Goal: Transaction & Acquisition: Obtain resource

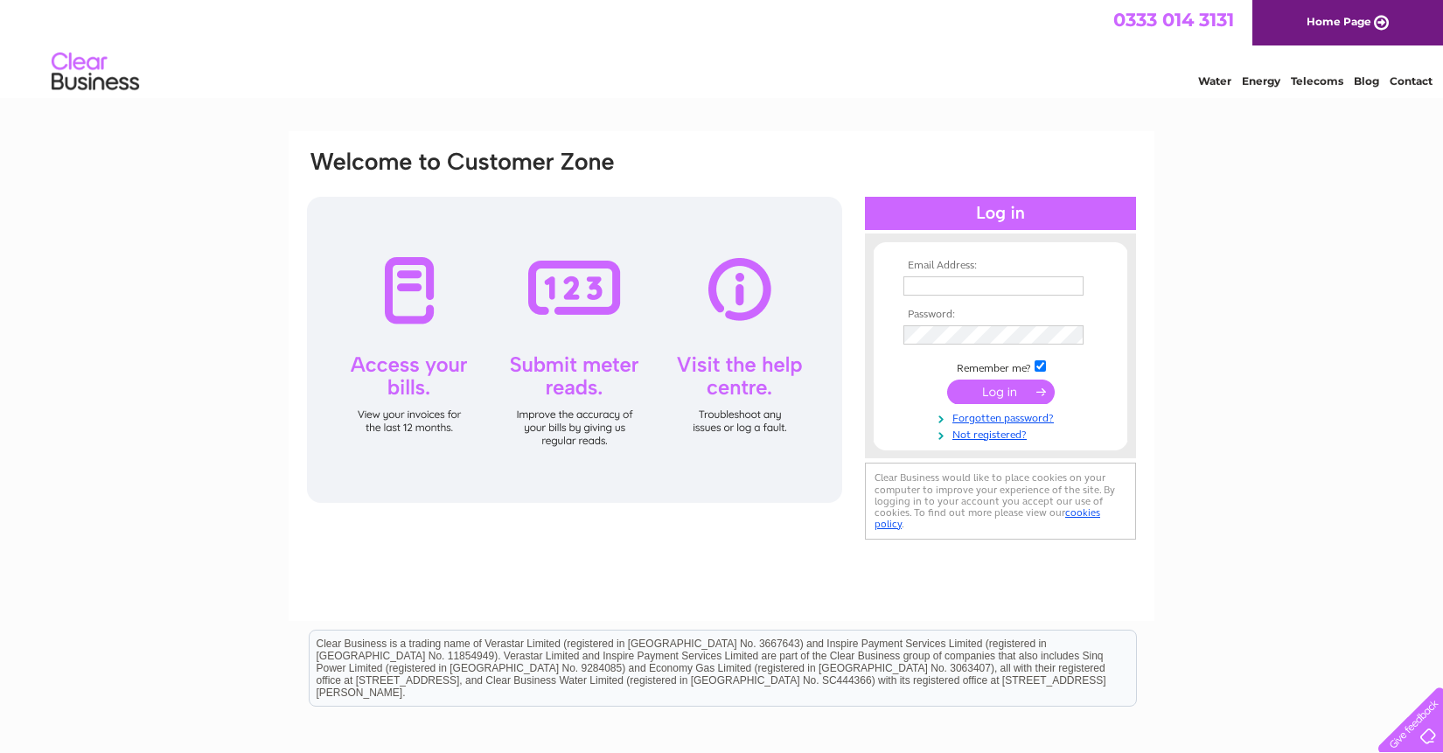
click at [972, 287] on input "text" at bounding box center [993, 285] width 180 height 19
type input "grant@evolveproperty.co.uk"
click at [996, 394] on input "submit" at bounding box center [1001, 391] width 108 height 24
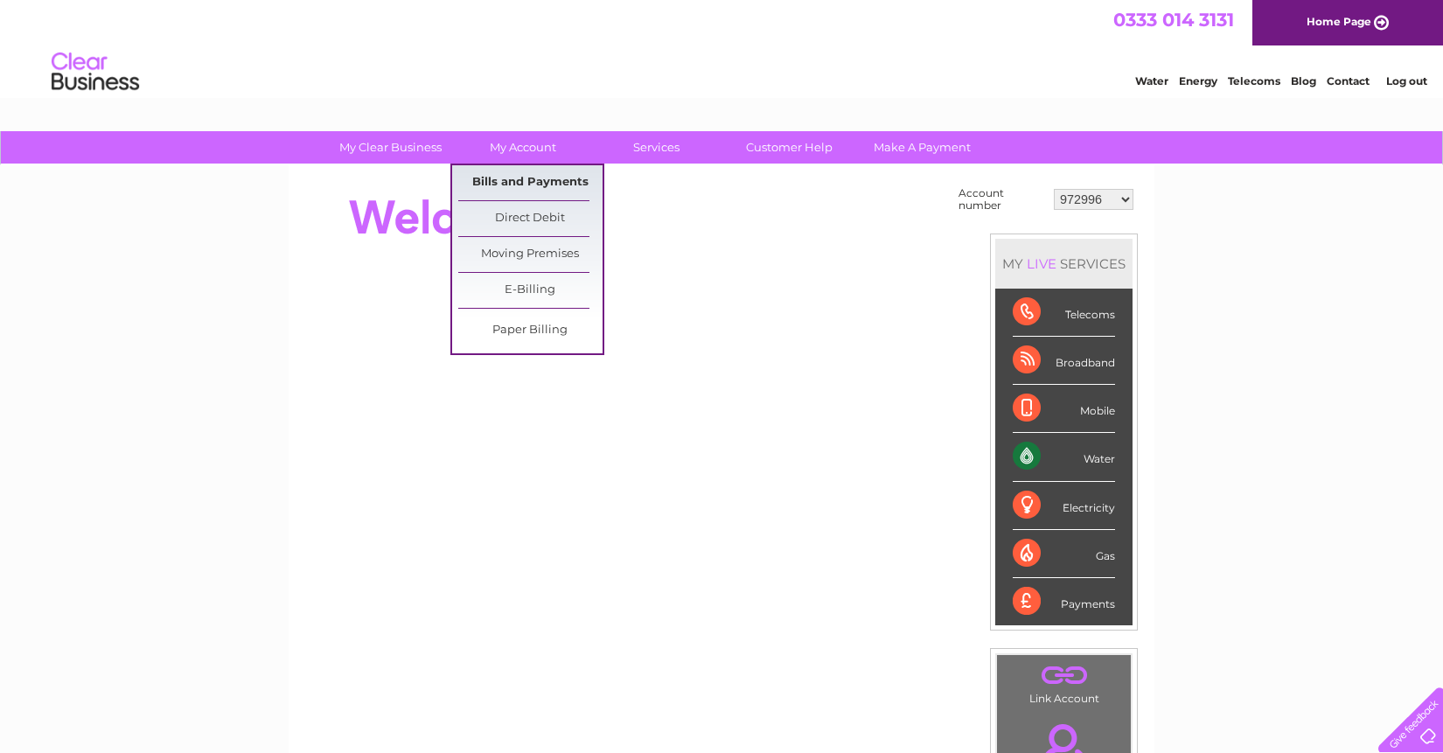
click at [515, 177] on link "Bills and Payments" at bounding box center [530, 182] width 144 height 35
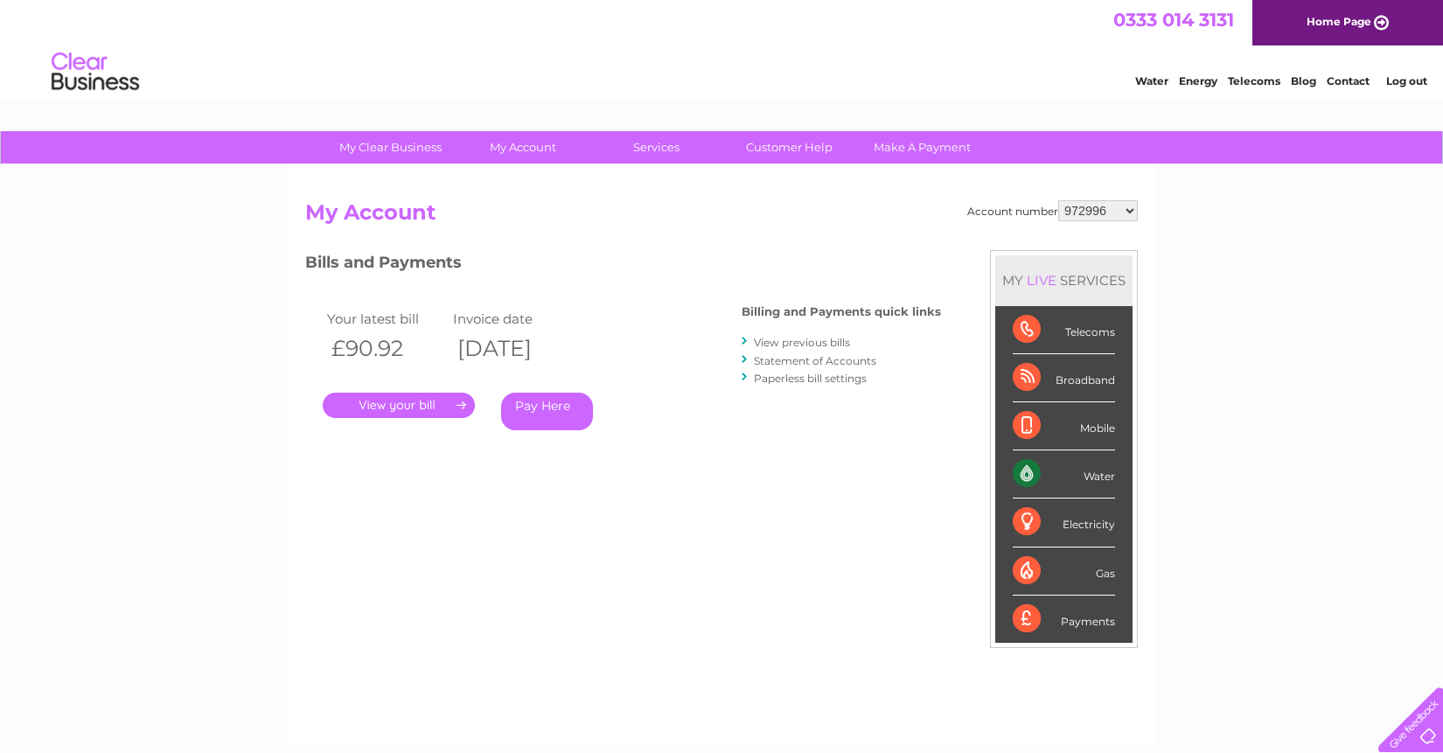
click at [410, 404] on link "." at bounding box center [399, 405] width 152 height 25
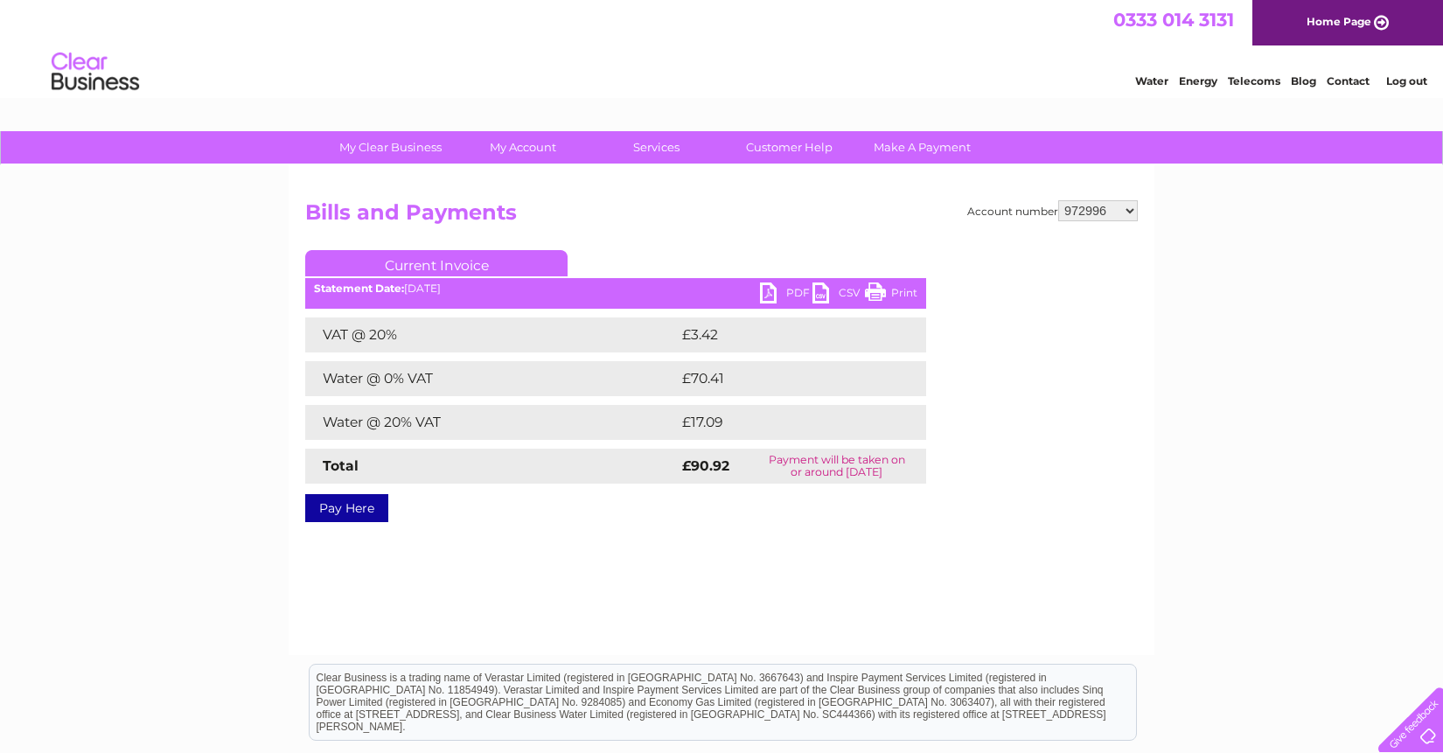
click at [764, 302] on link "PDF" at bounding box center [786, 294] width 52 height 25
